Goal: Task Accomplishment & Management: Manage account settings

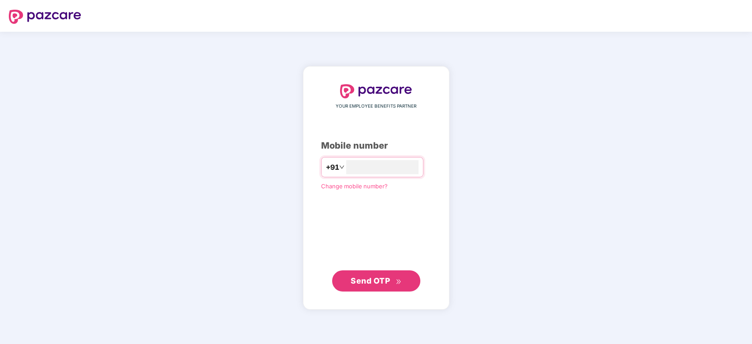
type input "**********"
click at [369, 282] on span "Send OTP" at bounding box center [370, 280] width 39 height 9
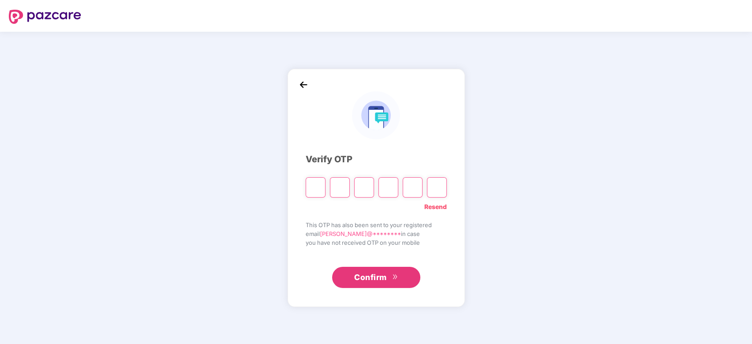
type input "*"
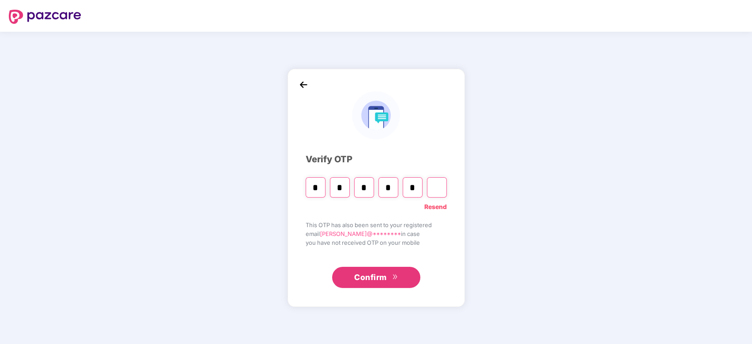
type input "*"
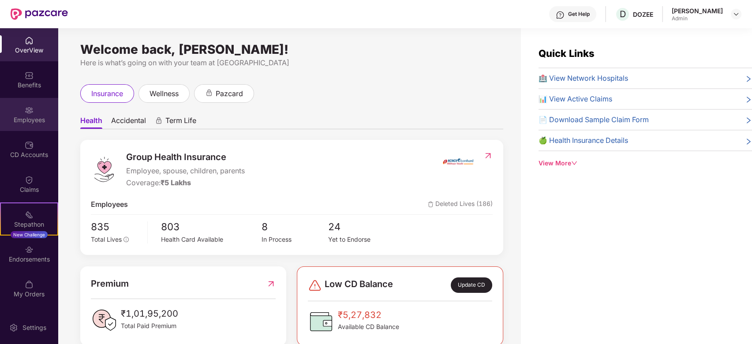
click at [35, 126] on div "Employees" at bounding box center [29, 114] width 58 height 33
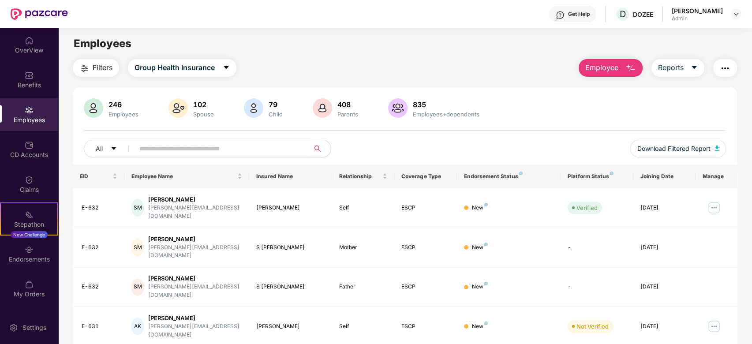
click at [161, 148] on input "text" at bounding box center [218, 148] width 158 height 13
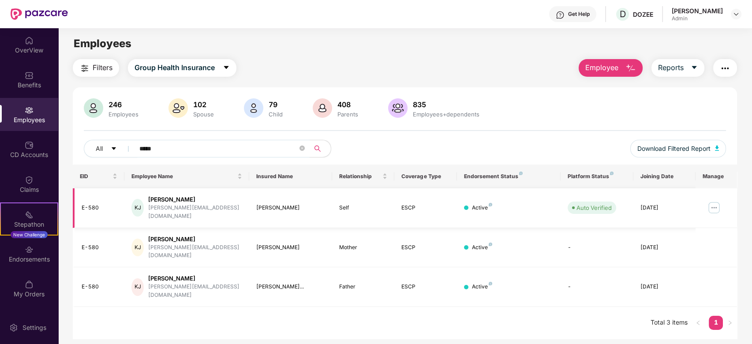
type input "*****"
click at [709, 205] on img at bounding box center [714, 208] width 14 height 14
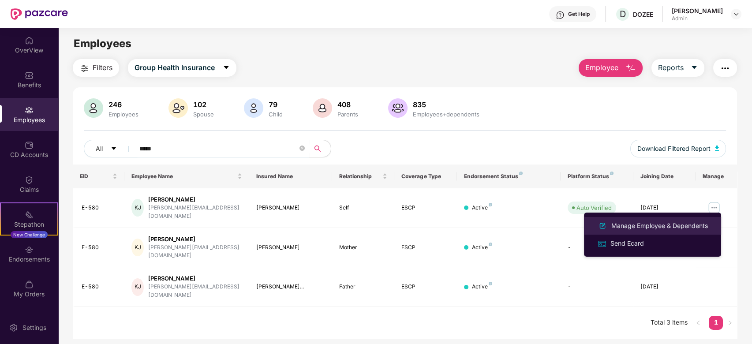
click at [646, 229] on div "Manage Employee & Dependents" at bounding box center [660, 226] width 100 height 10
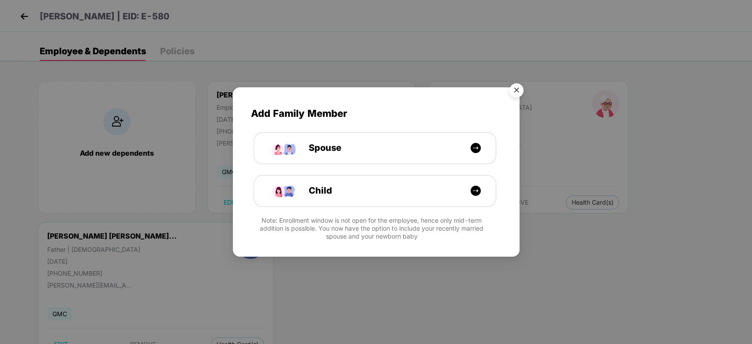
click at [512, 89] on img "Close" at bounding box center [516, 91] width 25 height 25
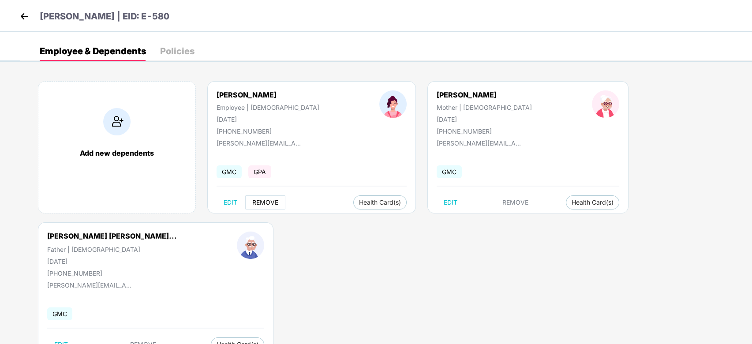
click at [267, 204] on span "REMOVE" at bounding box center [265, 202] width 26 height 7
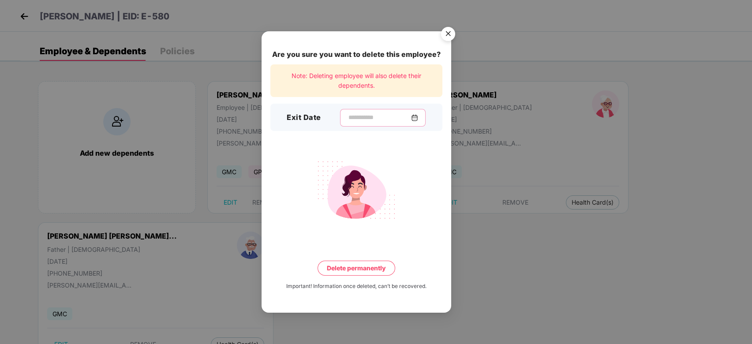
click at [362, 119] on input at bounding box center [380, 117] width 64 height 9
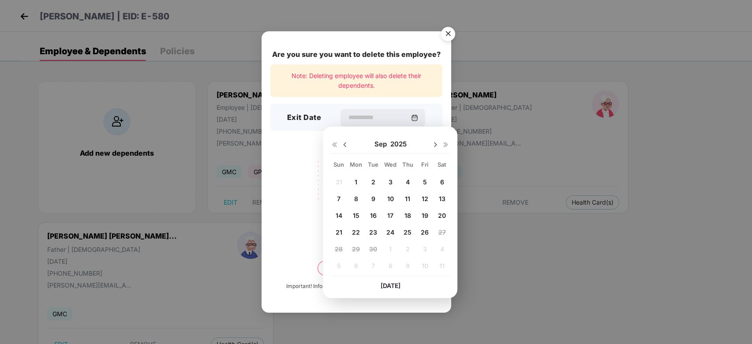
click at [427, 231] on span "26" at bounding box center [425, 233] width 8 height 8
type input "**********"
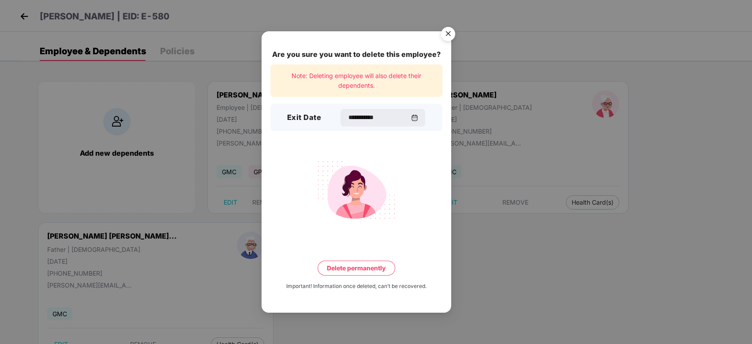
click at [350, 268] on button "Delete permanently" at bounding box center [357, 268] width 78 height 15
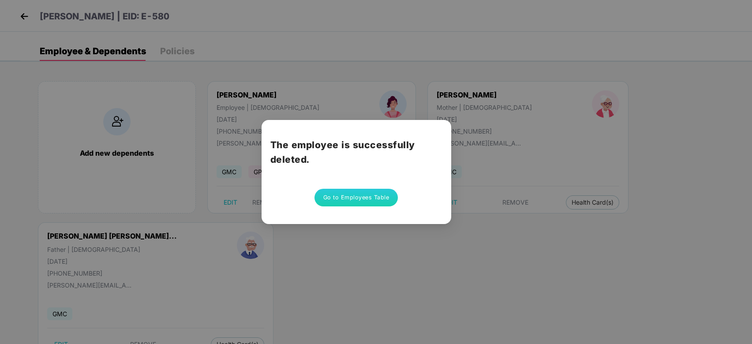
click at [356, 195] on button "Go to Employees Table" at bounding box center [357, 198] width 84 height 18
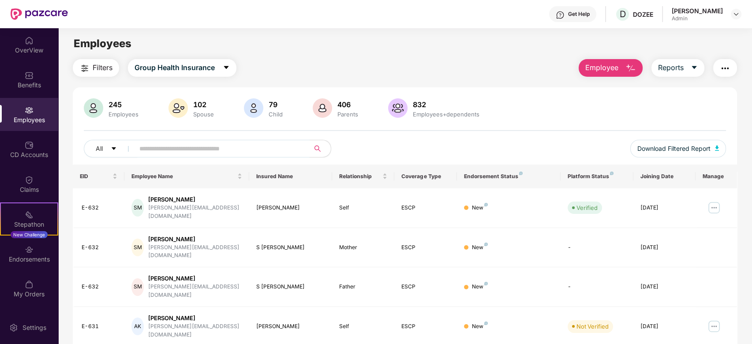
click at [170, 143] on input "text" at bounding box center [218, 148] width 158 height 13
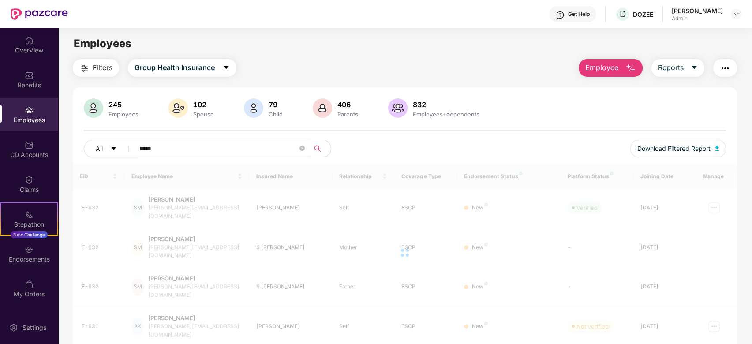
type input "*****"
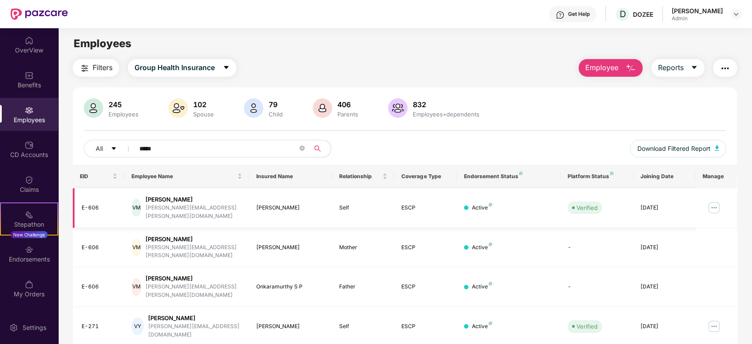
click at [707, 203] on img at bounding box center [714, 208] width 14 height 14
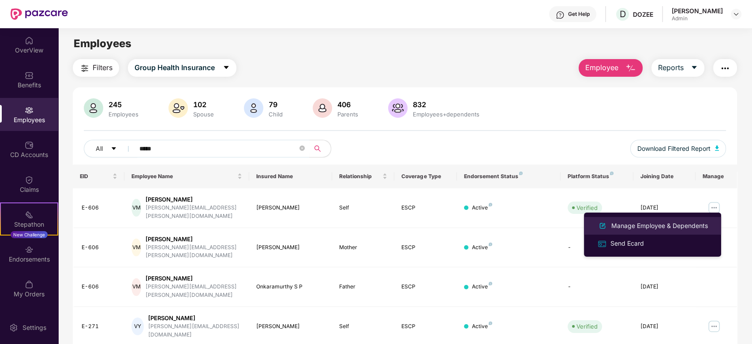
click at [658, 221] on div "Manage Employee & Dependents" at bounding box center [660, 226] width 100 height 10
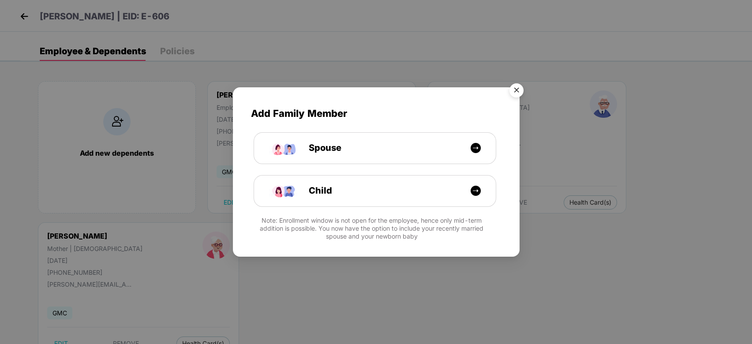
click at [522, 90] on img "Close" at bounding box center [516, 91] width 25 height 25
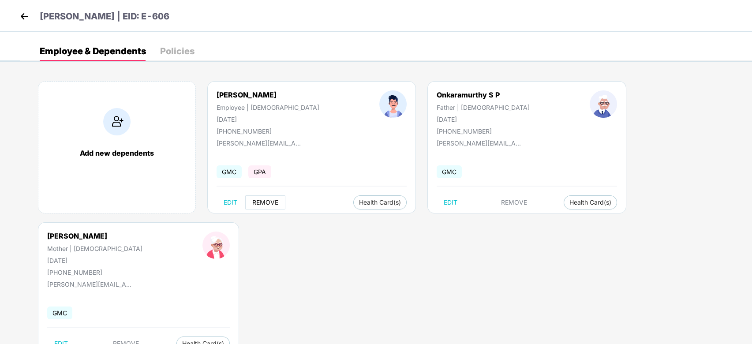
click at [271, 203] on span "REMOVE" at bounding box center [265, 202] width 26 height 7
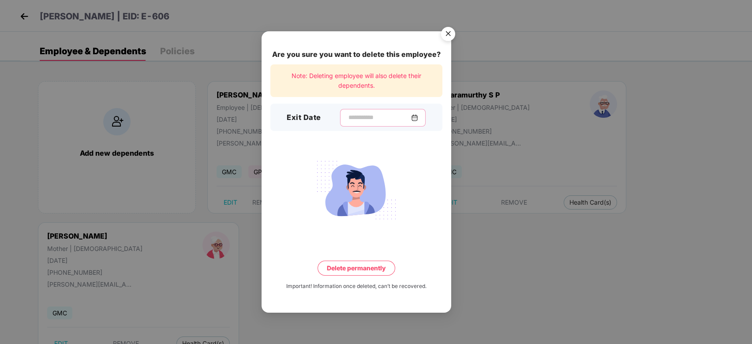
click at [348, 118] on input at bounding box center [380, 117] width 64 height 9
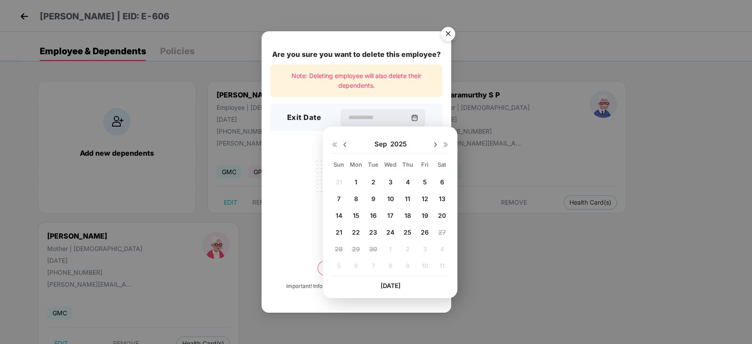
click at [387, 229] on span "24" at bounding box center [391, 233] width 8 height 8
type input "**********"
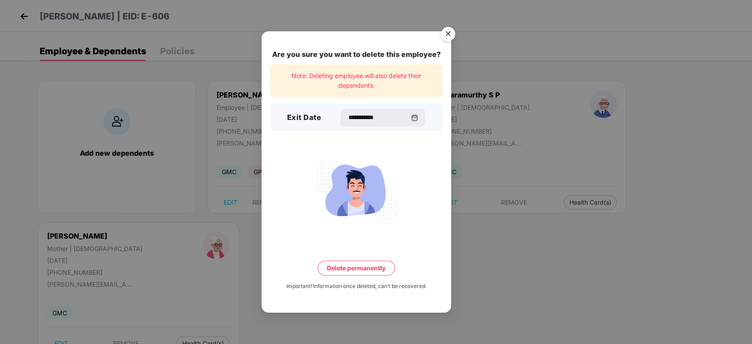
click at [350, 265] on button "Delete permanently" at bounding box center [357, 268] width 78 height 15
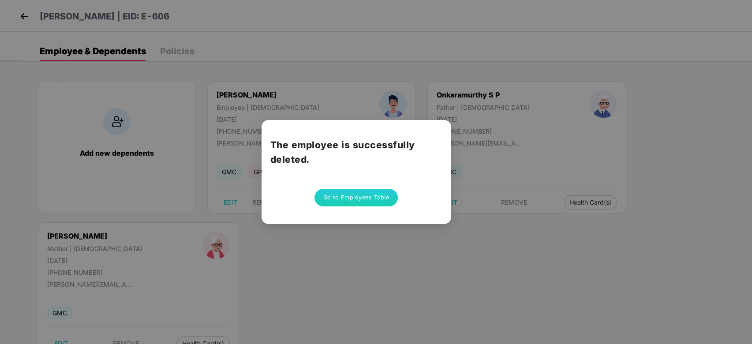
click at [360, 201] on button "Go to Employees Table" at bounding box center [357, 198] width 84 height 18
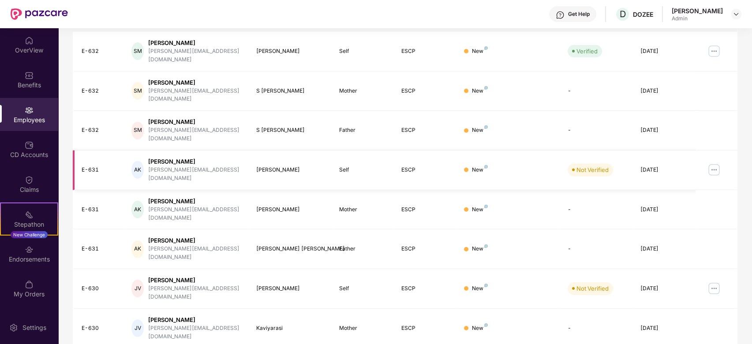
scroll to position [158, 0]
drag, startPoint x: 155, startPoint y: 232, endPoint x: 223, endPoint y: 245, distance: 69.2
click at [223, 275] on div "JV [PERSON_NAME] [PERSON_NAME][EMAIL_ADDRESS][DOMAIN_NAME]" at bounding box center [187, 287] width 110 height 25
drag, startPoint x: 154, startPoint y: 267, endPoint x: 201, endPoint y: 277, distance: 48.4
click at [201, 315] on div "JV [PERSON_NAME] [PERSON_NAME][EMAIL_ADDRESS][DOMAIN_NAME]" at bounding box center [187, 327] width 110 height 25
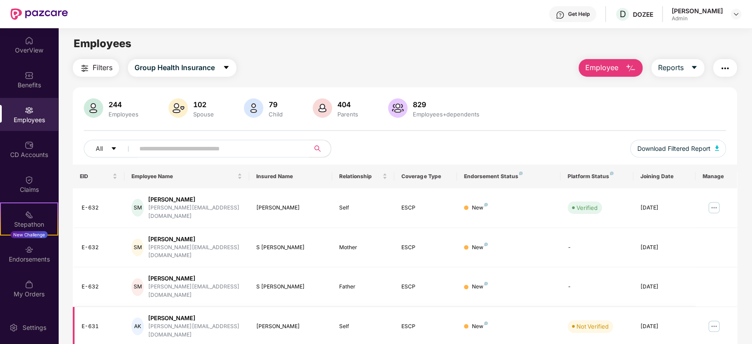
scroll to position [0, 0]
click at [354, 60] on div "Filters Group Health Insurance Employee Reports" at bounding box center [405, 68] width 665 height 18
